Goal: Obtain resource: Obtain resource

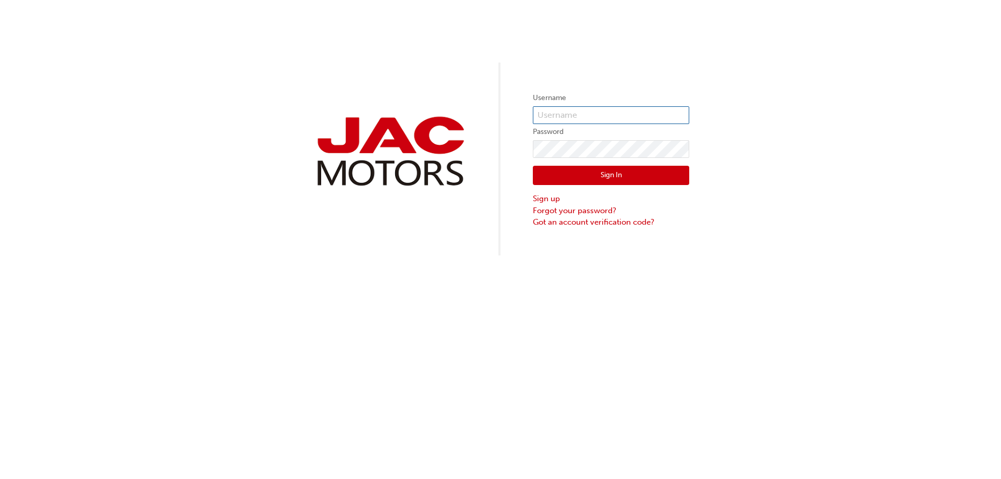
type input "AF0043"
click at [614, 178] on button "Sign In" at bounding box center [611, 176] width 156 height 20
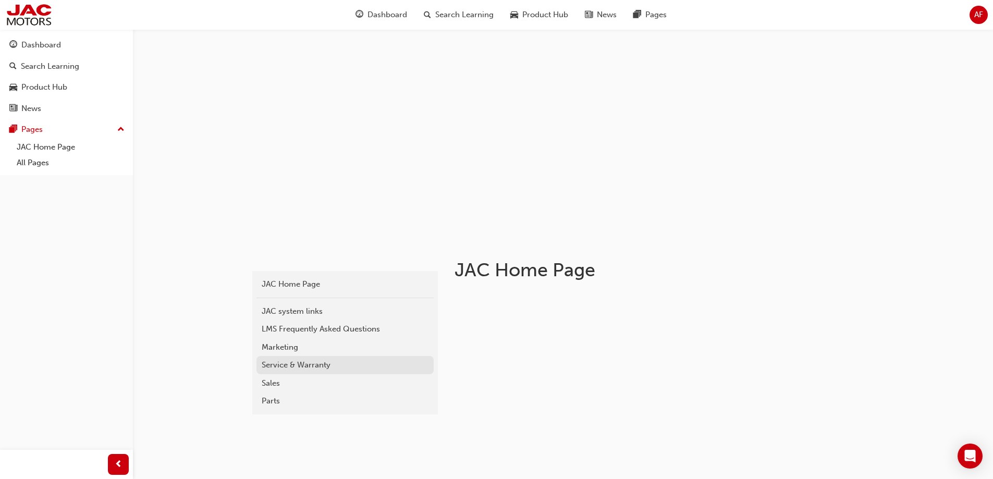
click at [292, 362] on div "Service & Warranty" at bounding box center [345, 365] width 167 height 12
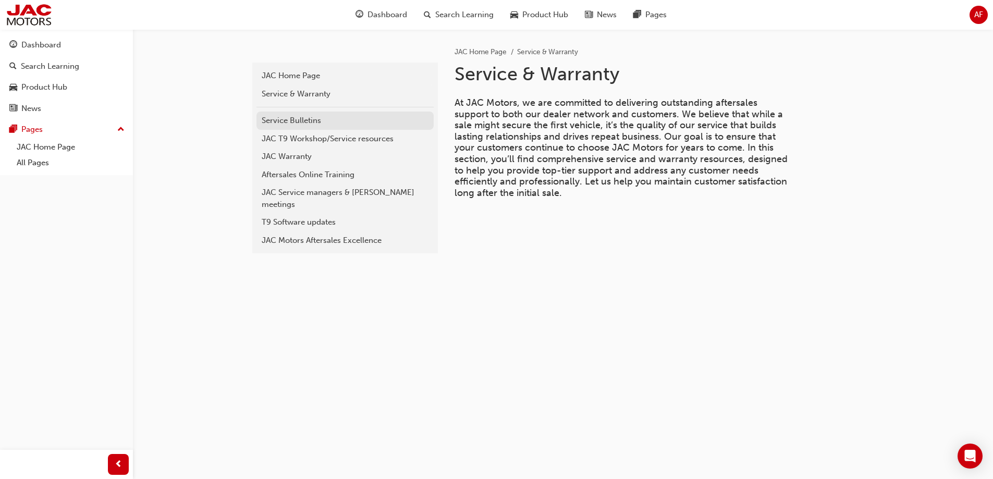
click at [268, 124] on div "Service Bulletins" at bounding box center [345, 121] width 167 height 12
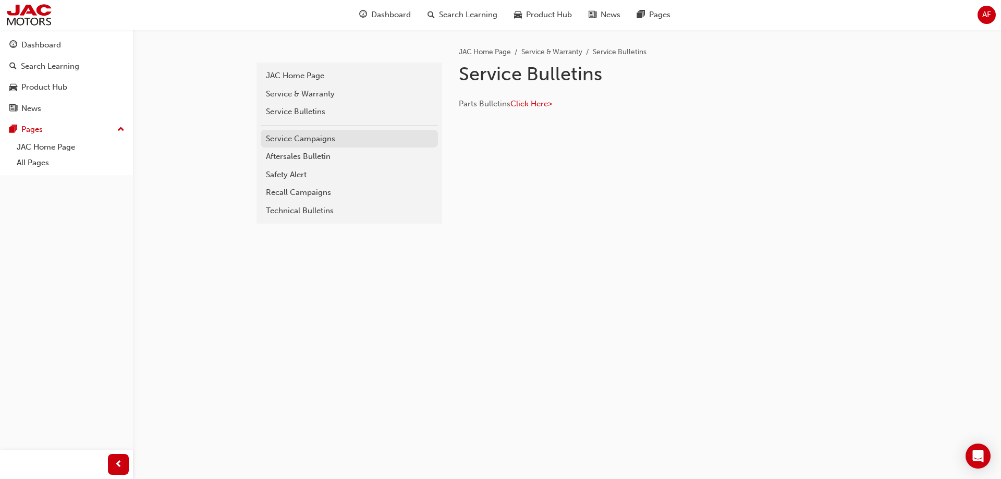
click at [303, 141] on div "Service Campaigns" at bounding box center [349, 139] width 167 height 12
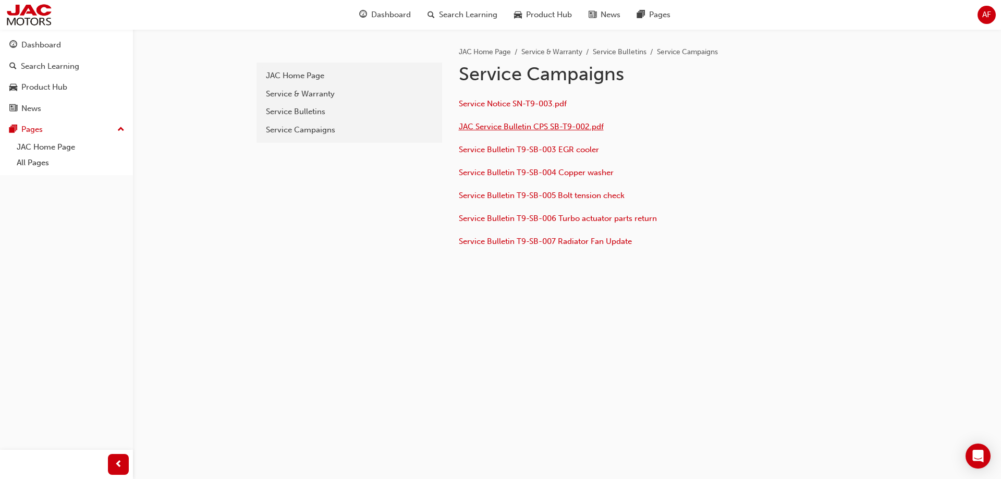
click at [520, 129] on span "JAC Service Bulletin CPS SB-T9-002.pdf" at bounding box center [531, 126] width 145 height 9
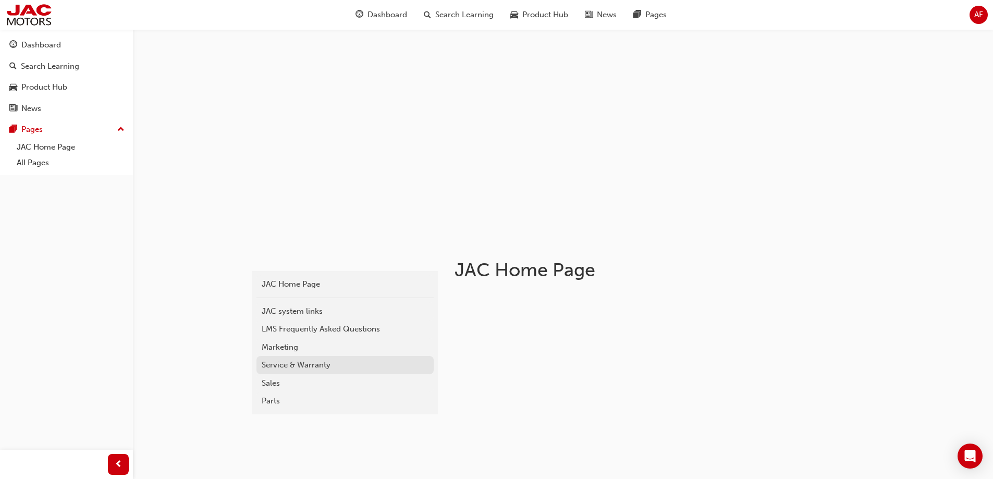
click at [278, 369] on div "Service & Warranty" at bounding box center [345, 365] width 167 height 12
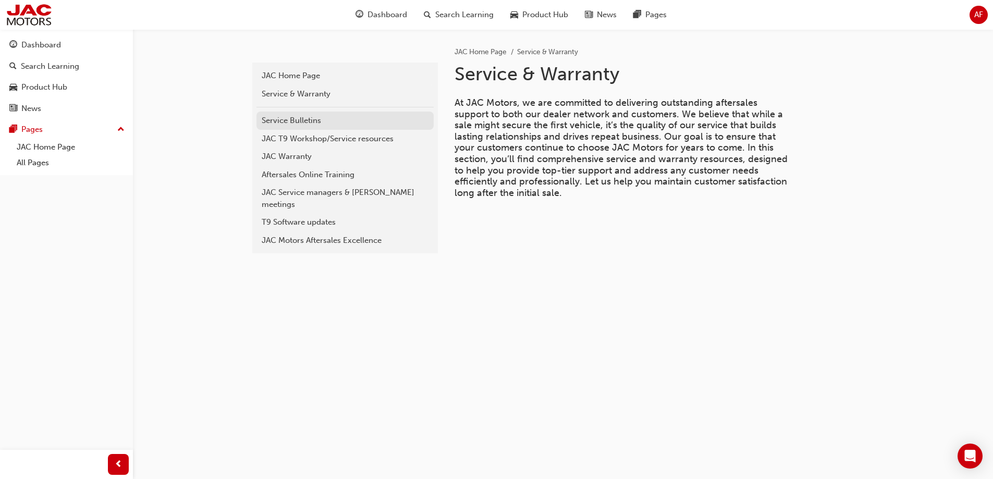
click at [287, 121] on div "Service Bulletins" at bounding box center [345, 121] width 167 height 12
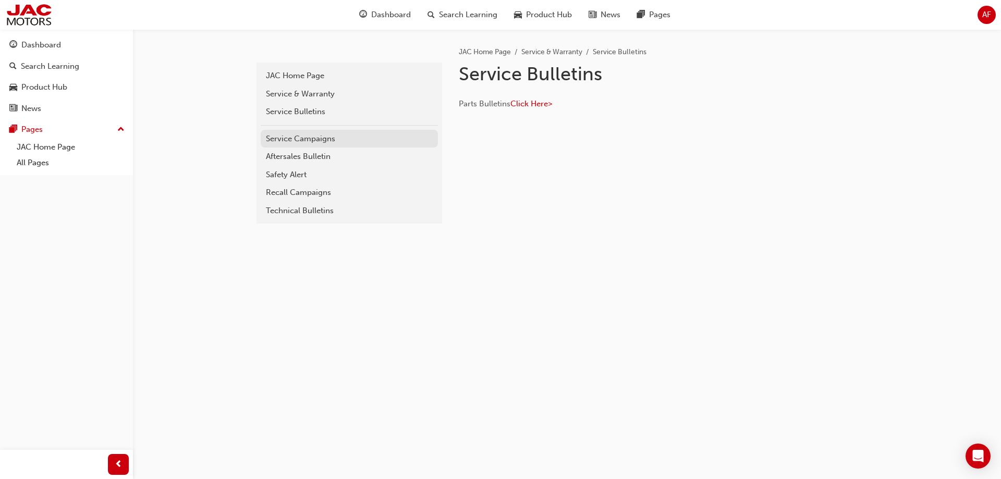
click at [294, 141] on div "Service Campaigns" at bounding box center [349, 139] width 167 height 12
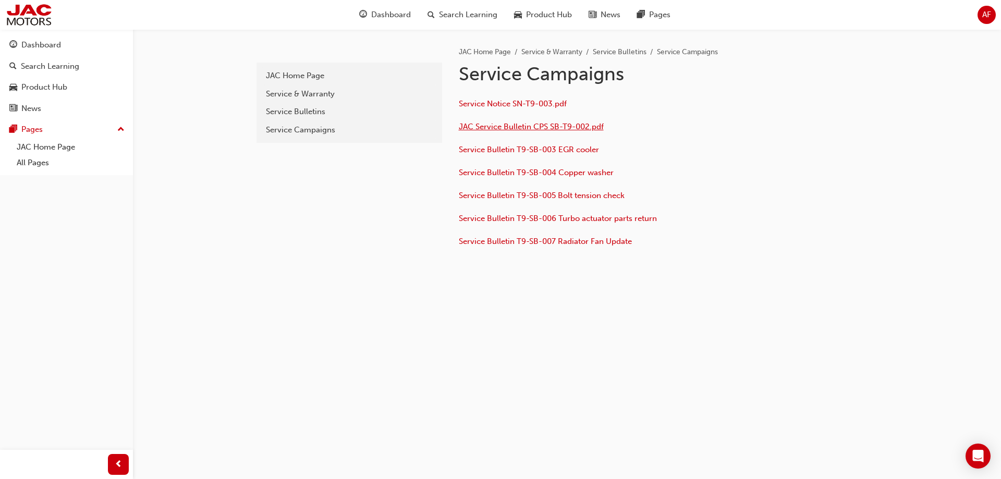
click at [543, 128] on span "JAC Service Bulletin CPS SB-T9-002.pdf" at bounding box center [531, 126] width 145 height 9
click at [546, 244] on span "Service Bulletin T9-SB-007 Radiator Fan Update" at bounding box center [545, 241] width 173 height 9
click at [296, 128] on div "Service Campaigns" at bounding box center [349, 130] width 167 height 12
click at [288, 112] on div "Service Bulletins" at bounding box center [349, 112] width 167 height 12
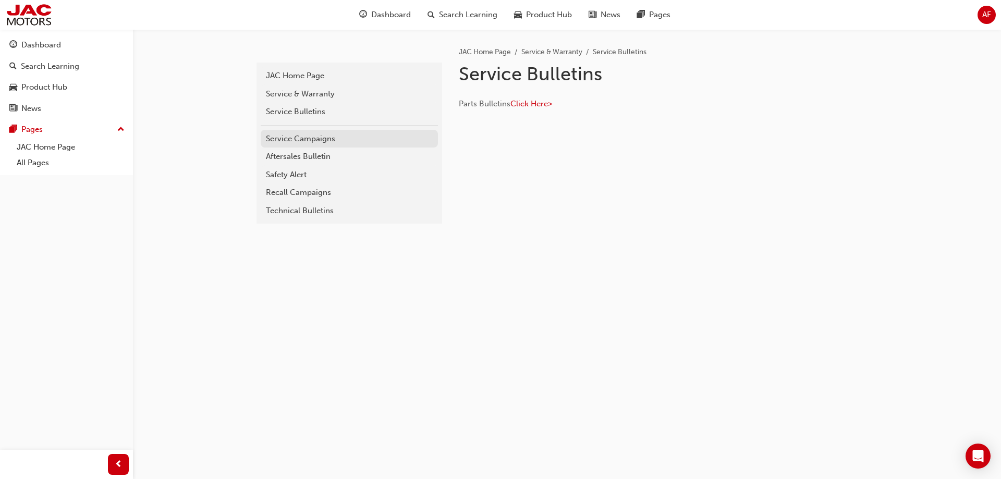
click at [292, 139] on div "Service Campaigns" at bounding box center [349, 139] width 167 height 12
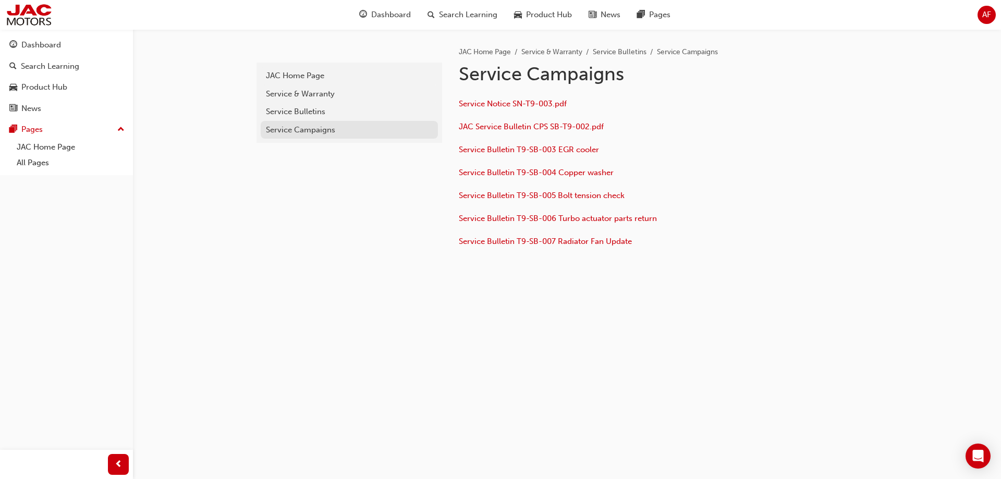
click at [291, 128] on div "Service Campaigns" at bounding box center [349, 130] width 167 height 12
click at [286, 110] on div "Service Bulletins" at bounding box center [349, 112] width 167 height 12
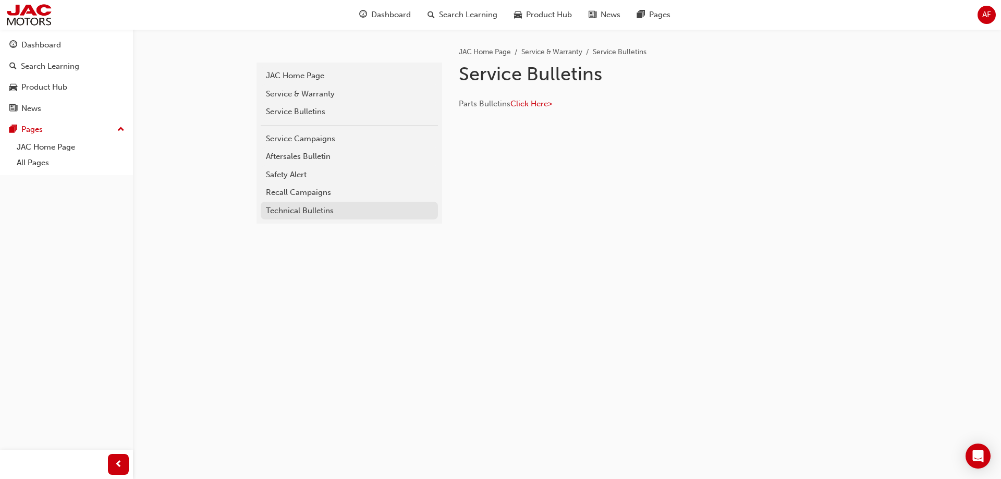
click at [292, 203] on link "Technical Bulletins" at bounding box center [349, 211] width 177 height 18
click at [305, 191] on div "Recall Campaigns" at bounding box center [349, 193] width 167 height 12
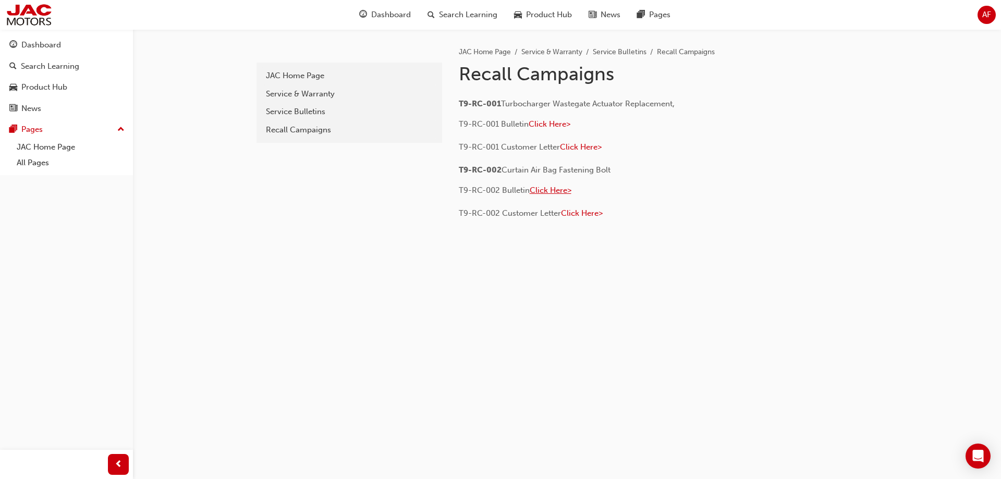
click at [549, 191] on span "Click Here>" at bounding box center [550, 190] width 42 height 9
click at [290, 87] on link "Service & Warranty" at bounding box center [349, 94] width 177 height 18
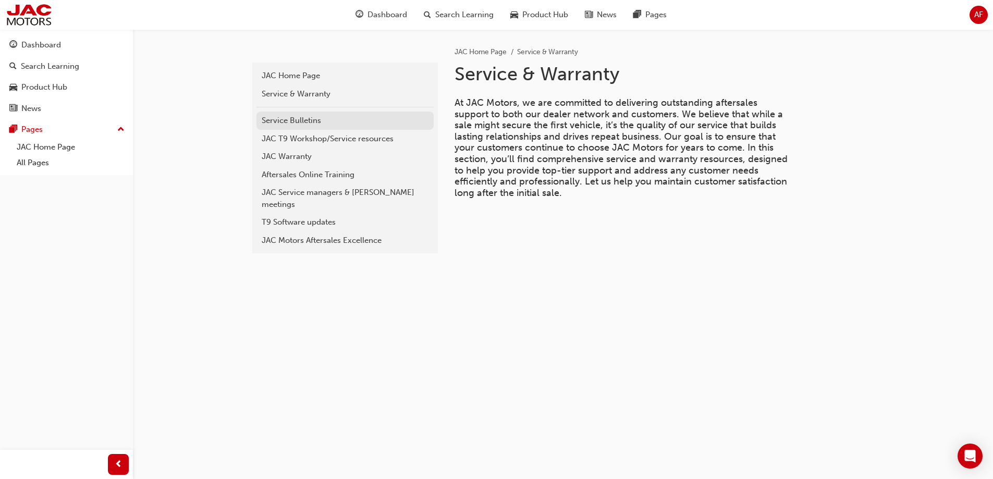
click at [284, 121] on div "Service Bulletins" at bounding box center [345, 121] width 167 height 12
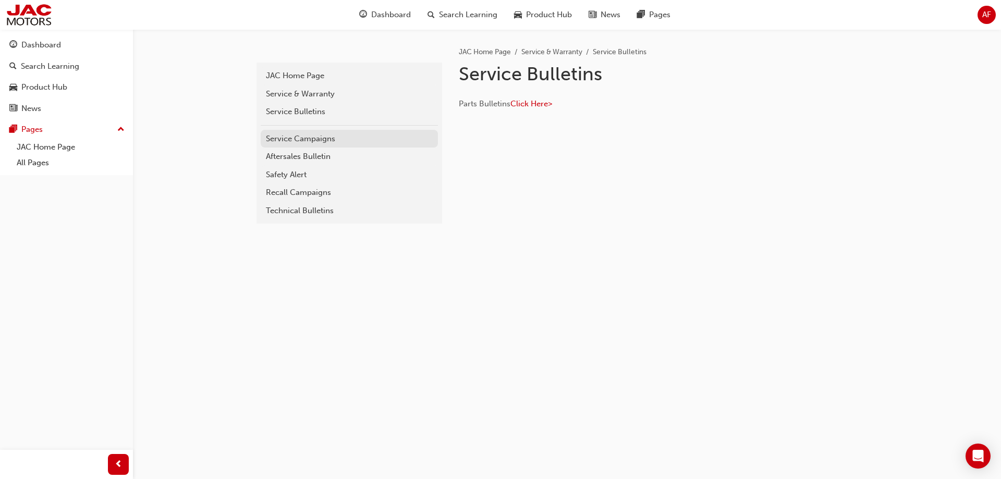
click at [290, 142] on div "Service Campaigns" at bounding box center [349, 139] width 167 height 12
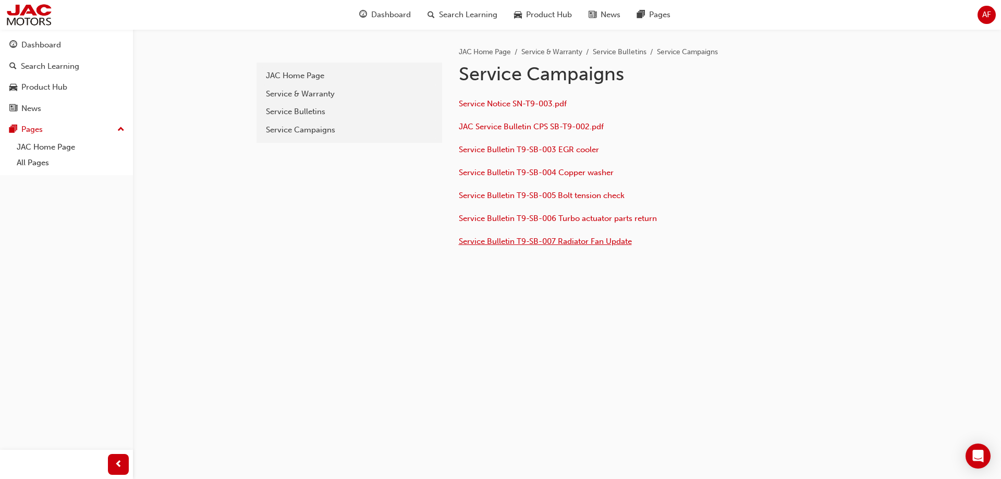
click at [538, 244] on span "Service Bulletin T9-SB-007 Radiator Fan Update" at bounding box center [545, 241] width 173 height 9
